Goal: Task Accomplishment & Management: Manage account settings

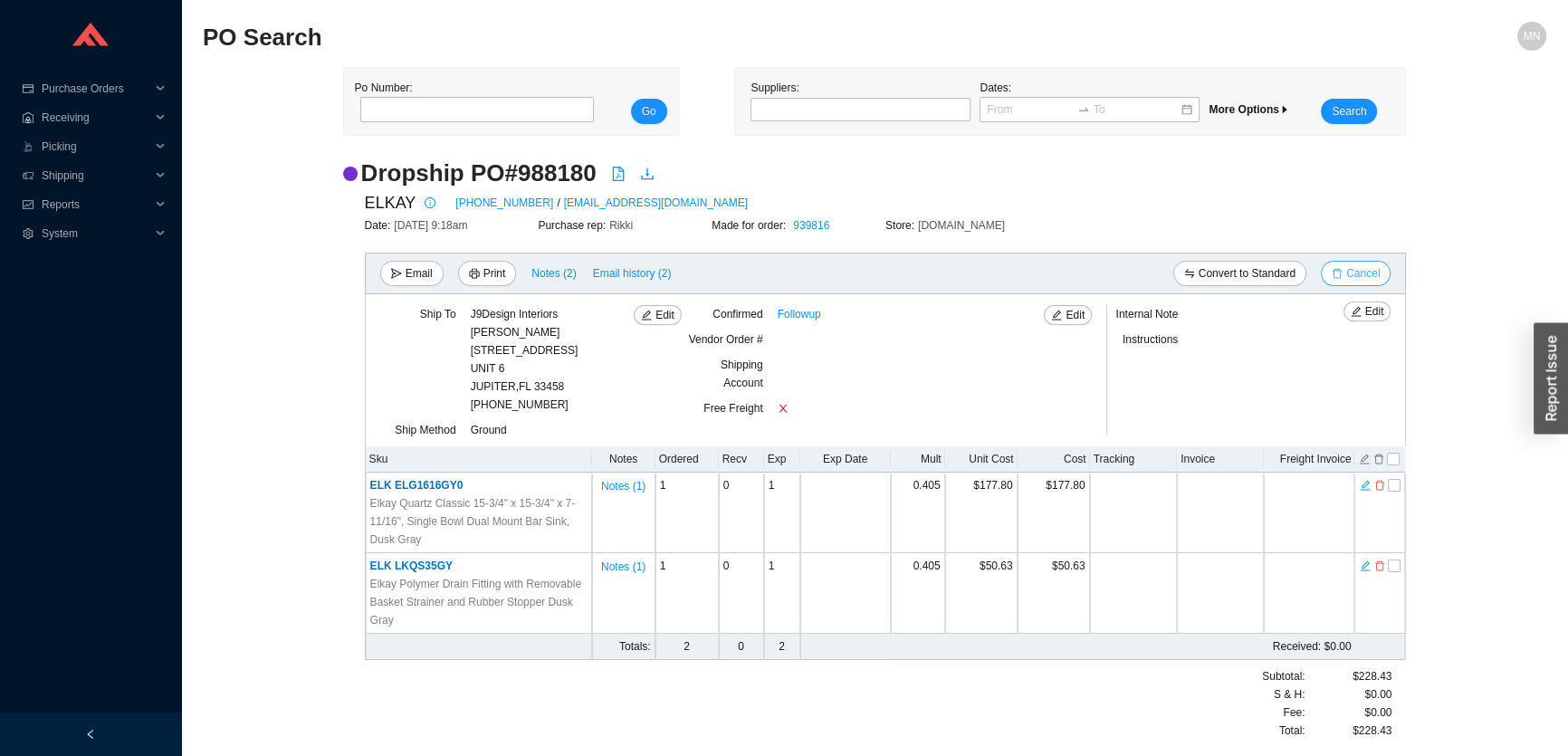
click at [1351, 278] on span "Cancel" at bounding box center [1363, 273] width 33 height 19
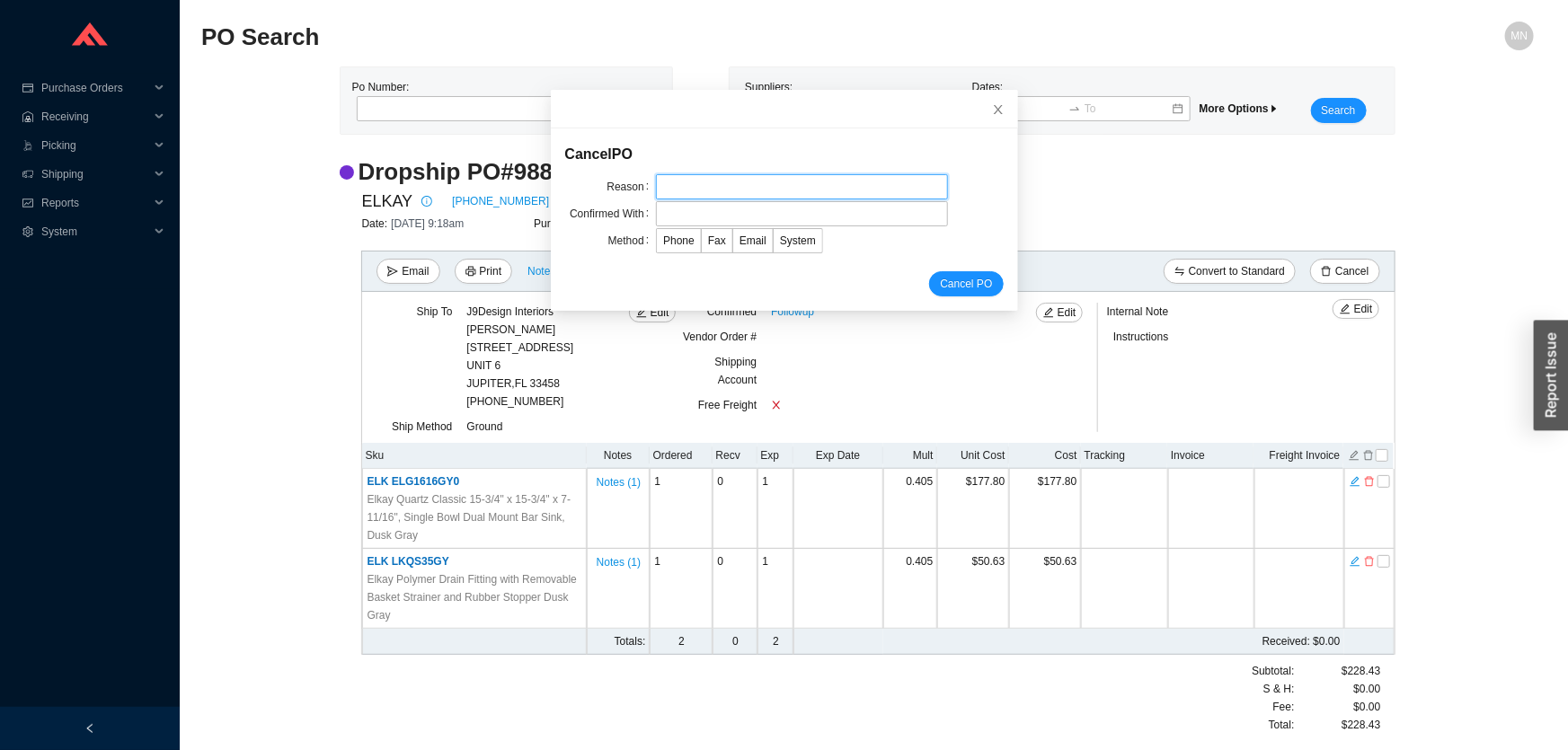
click at [662, 181] on input "text" at bounding box center [801, 187] width 292 height 25
type input "discontinued"
click at [692, 209] on input "text" at bounding box center [801, 213] width 292 height 25
type input "Orders"
click at [746, 240] on span "Email" at bounding box center [753, 241] width 27 height 13
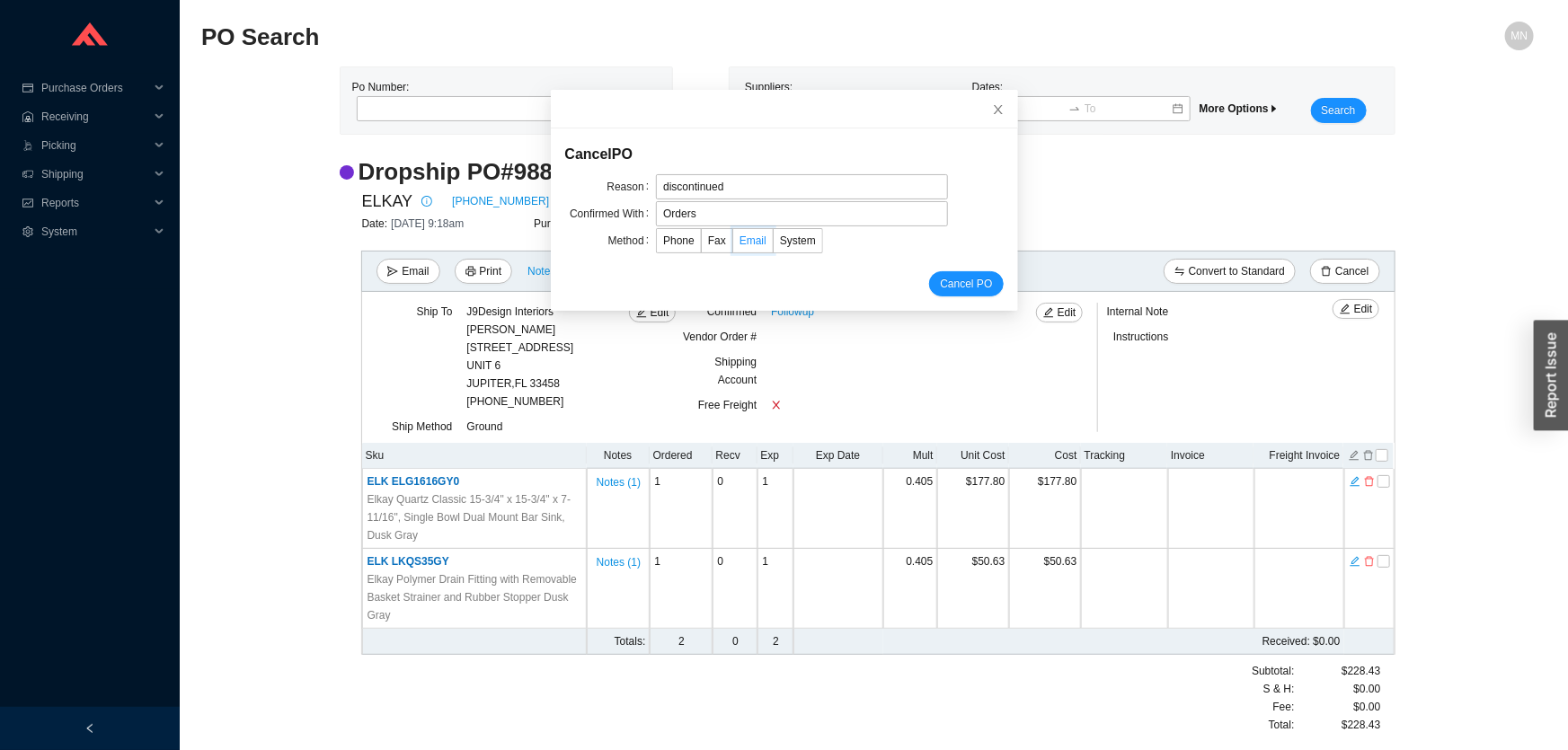
click at [734, 245] on input "Email" at bounding box center [734, 245] width 0 height 0
click at [961, 280] on span "Cancel PO" at bounding box center [966, 283] width 52 height 18
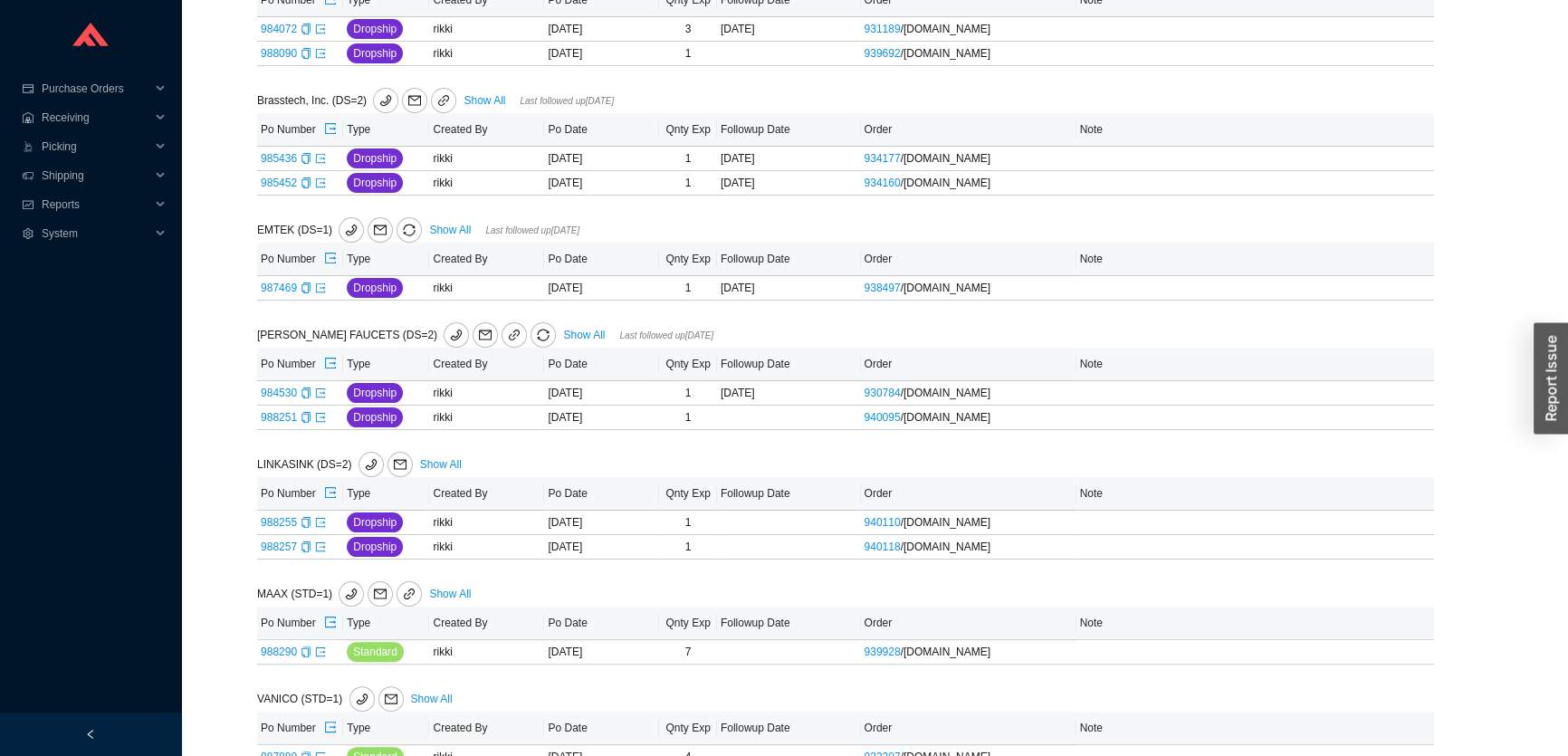
scroll to position [455, 0]
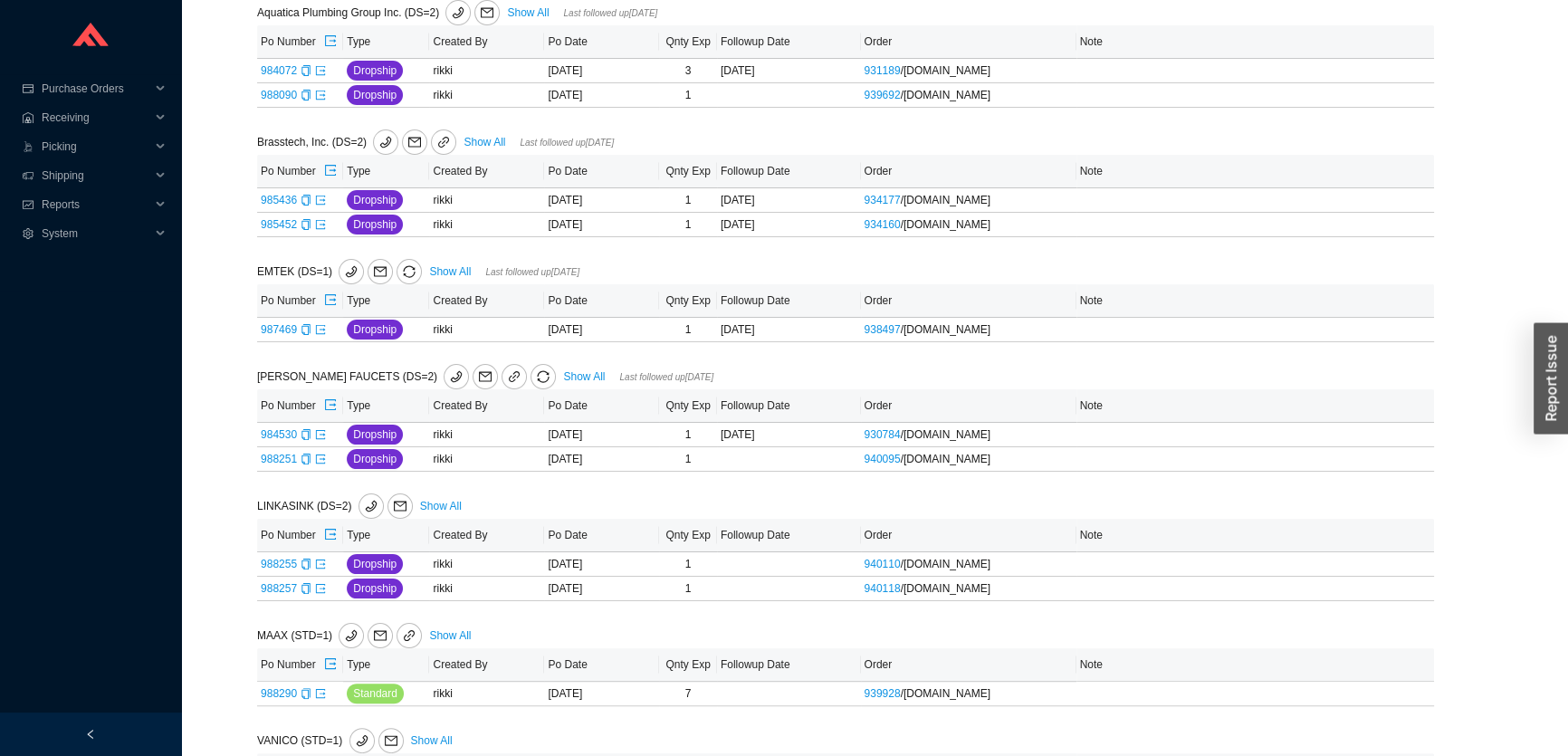
scroll to position [619, 0]
